Goal: Information Seeking & Learning: Compare options

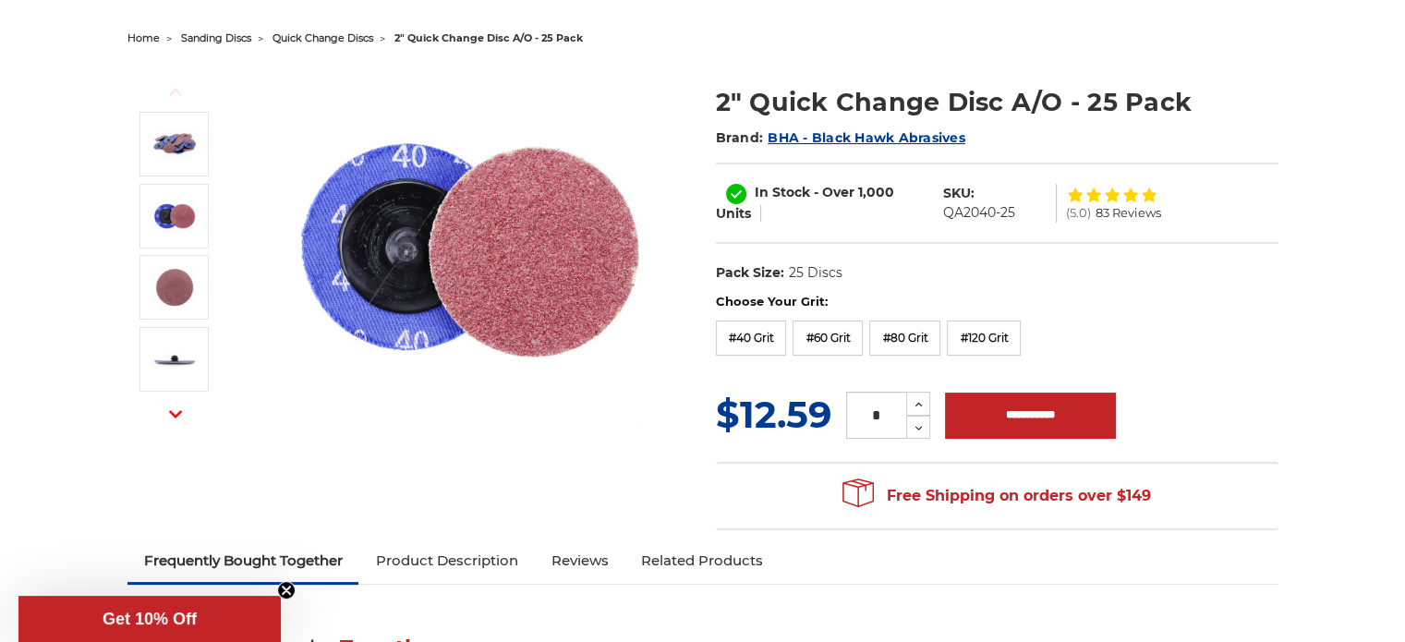
scroll to position [185, 0]
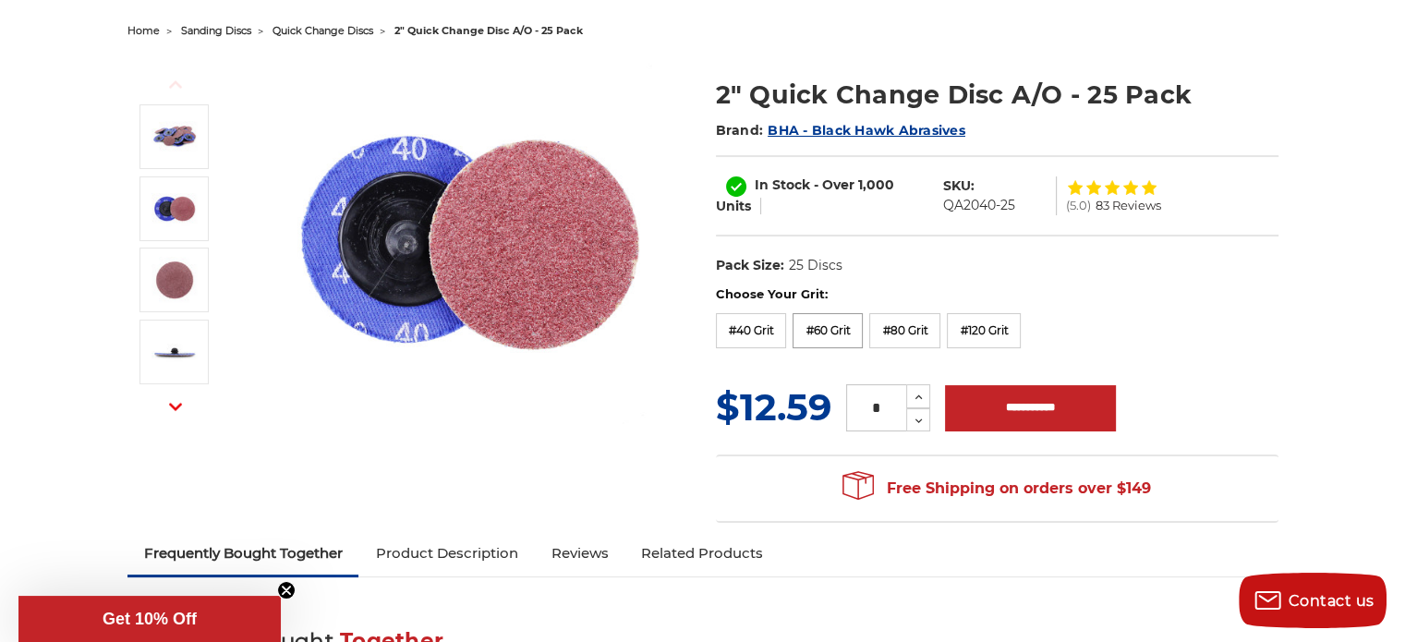
click at [830, 331] on label "#60 Grit" at bounding box center [828, 330] width 70 height 35
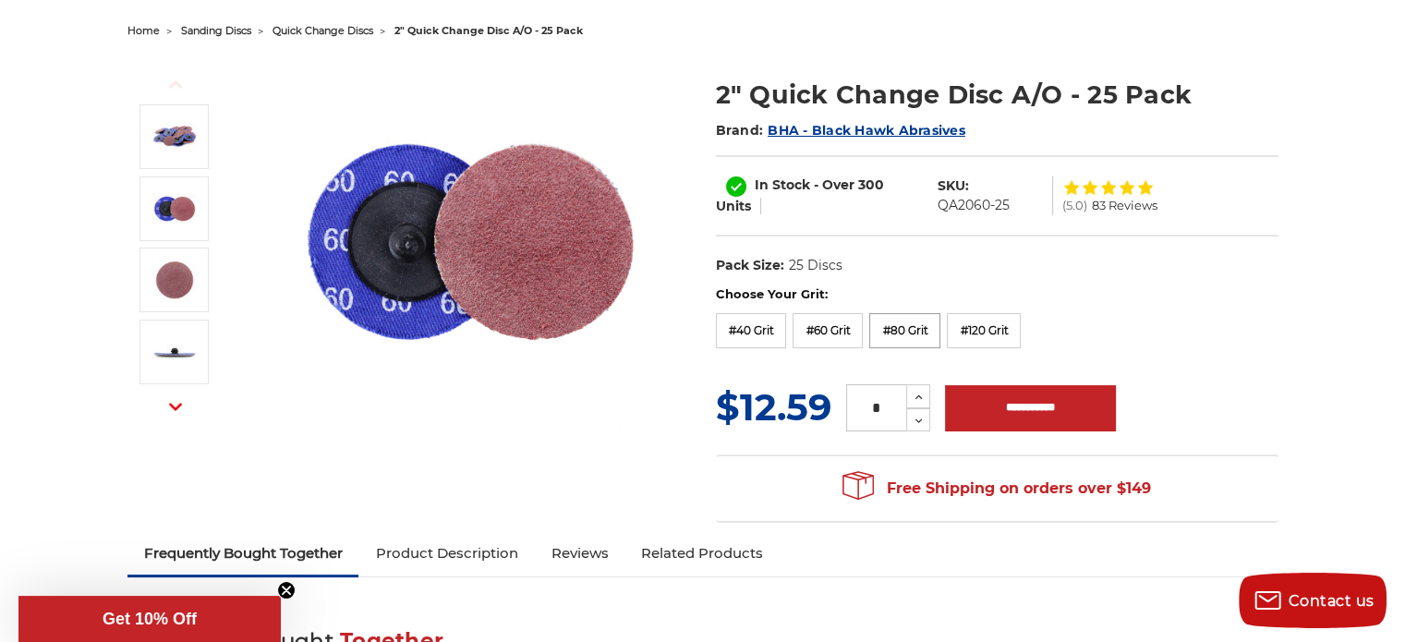
click at [896, 327] on label "#80 Grit" at bounding box center [904, 330] width 71 height 35
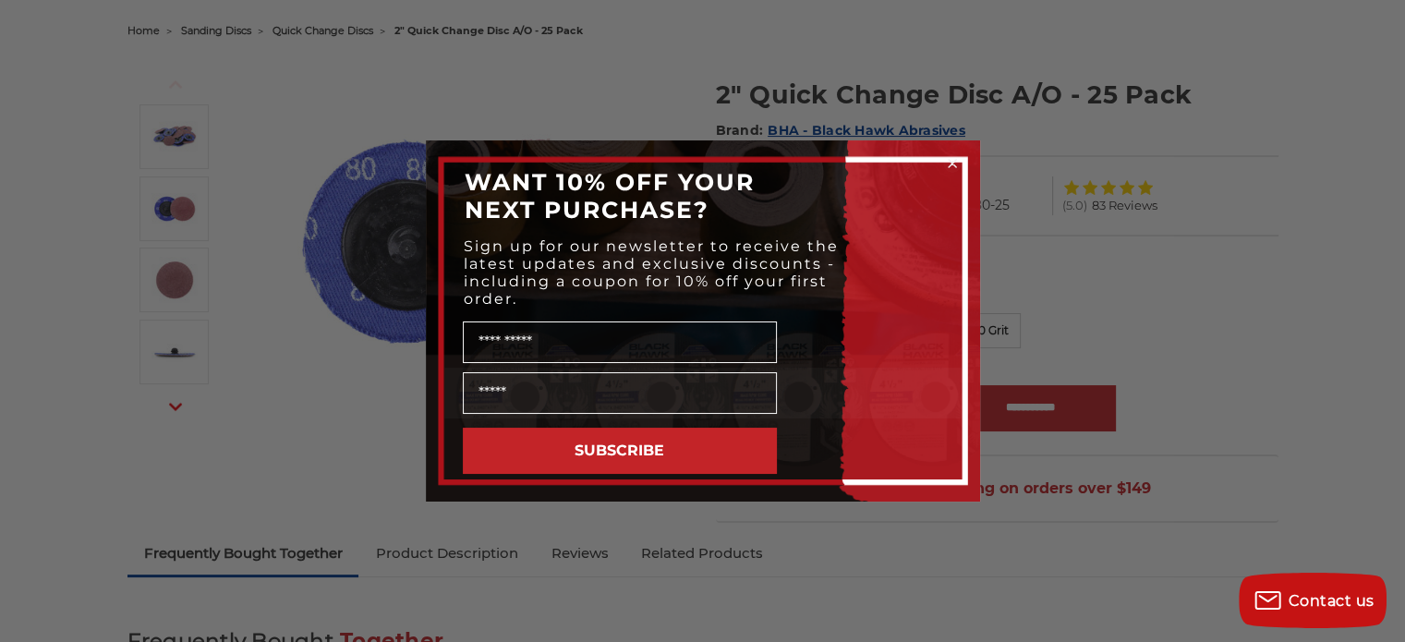
click at [950, 161] on icon "Close dialog" at bounding box center [952, 163] width 7 height 7
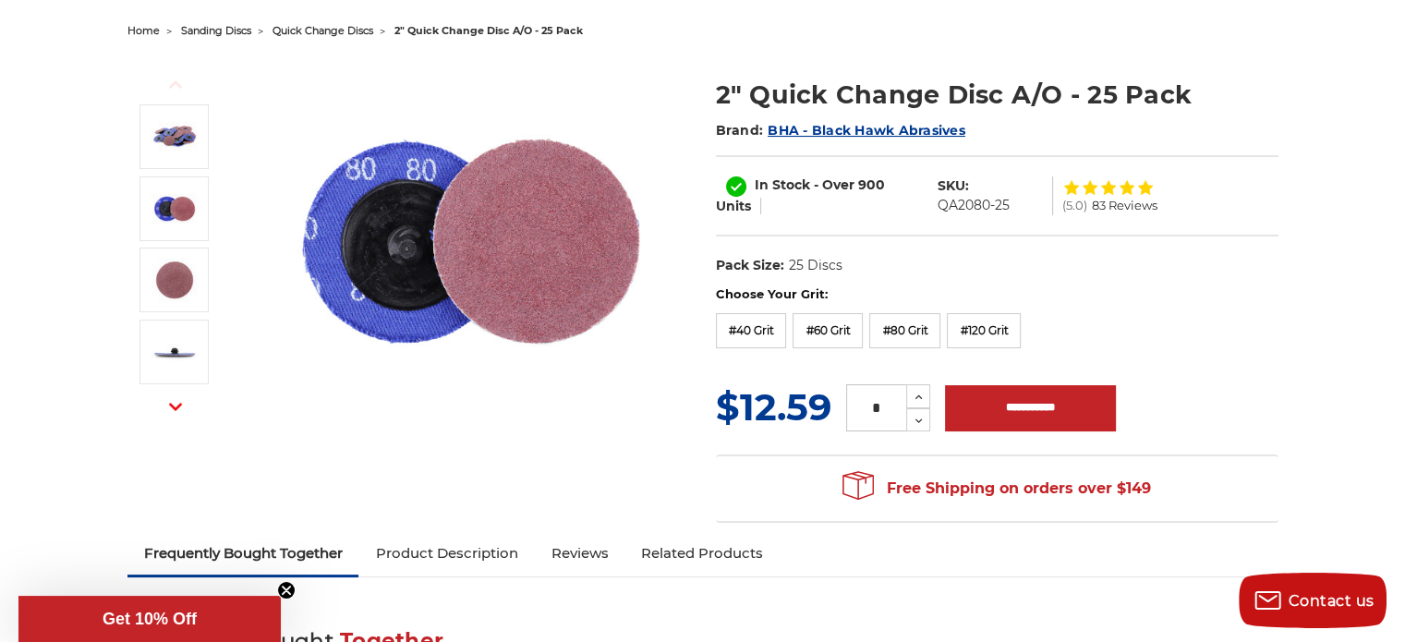
click at [340, 29] on span "quick change discs" at bounding box center [323, 30] width 101 height 13
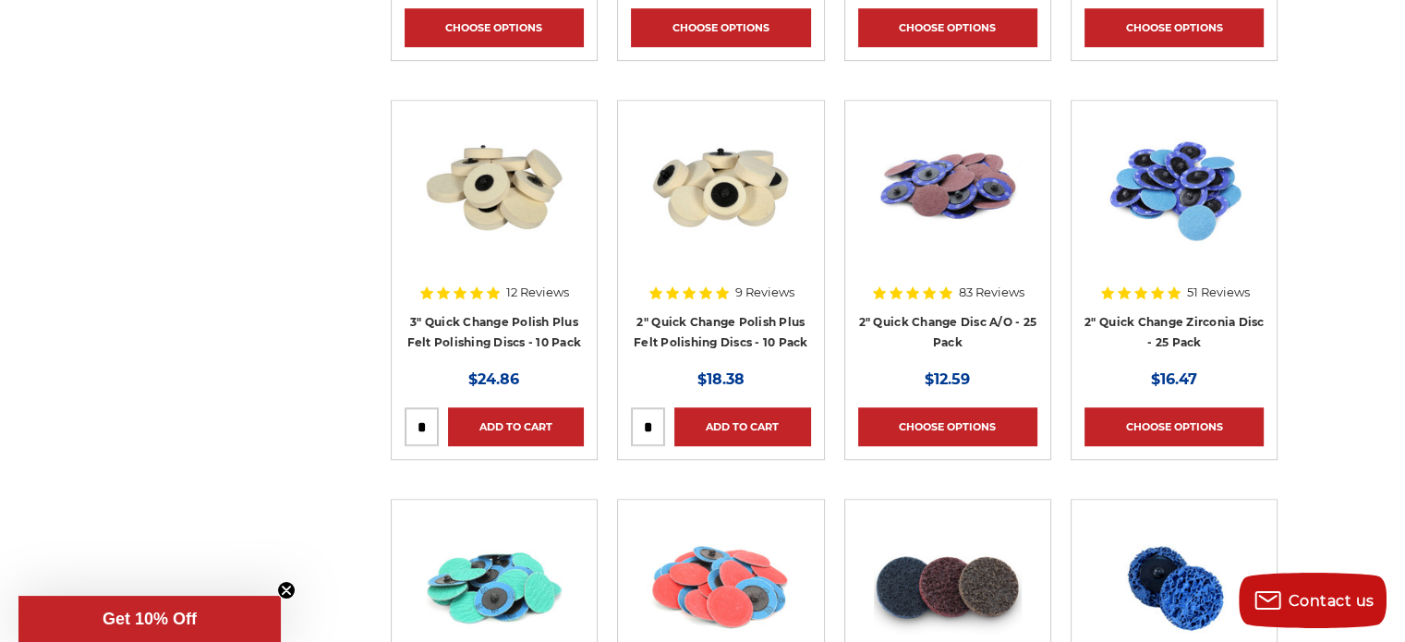
scroll to position [1293, 0]
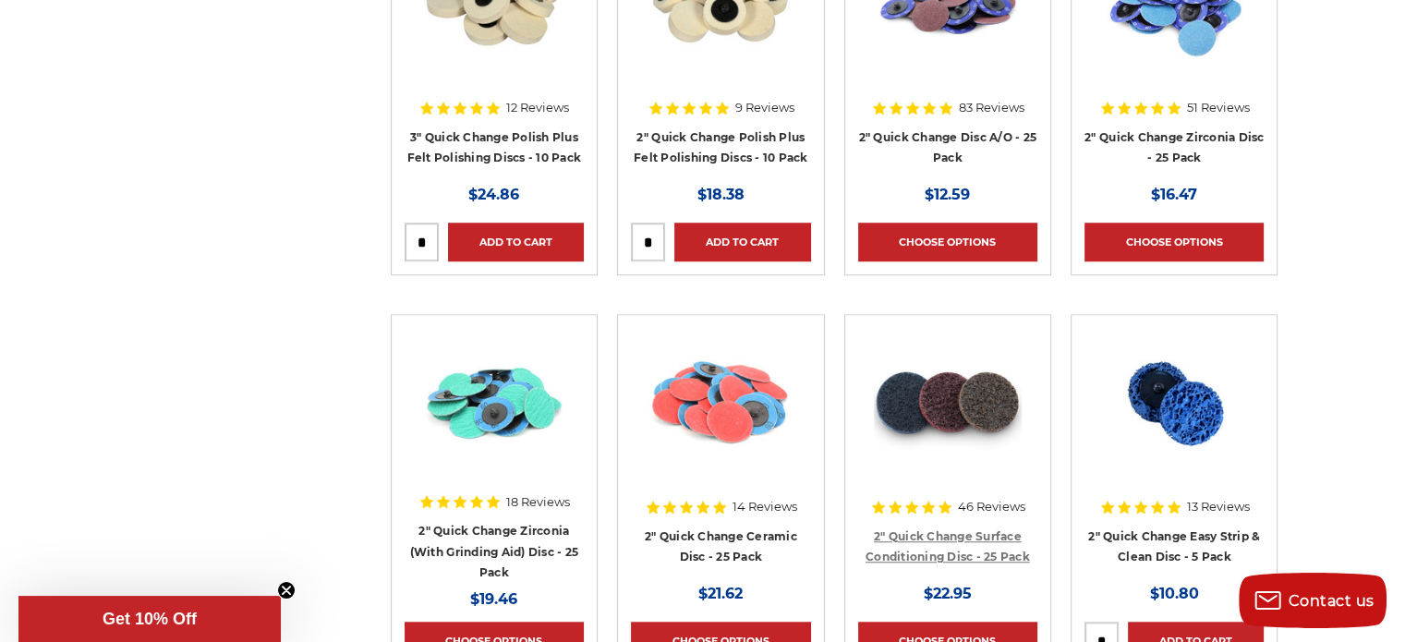
click at [935, 539] on link "2" Quick Change Surface Conditioning Disc - 25 Pack" at bounding box center [948, 546] width 164 height 35
